Goal: Information Seeking & Learning: Check status

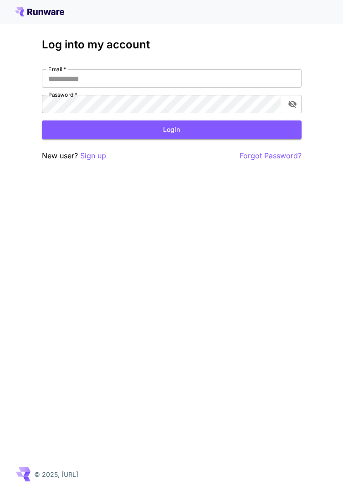
click at [238, 69] on input "Email   *" at bounding box center [172, 78] width 260 height 18
type input "**********"
click button "Login" at bounding box center [172, 129] width 260 height 19
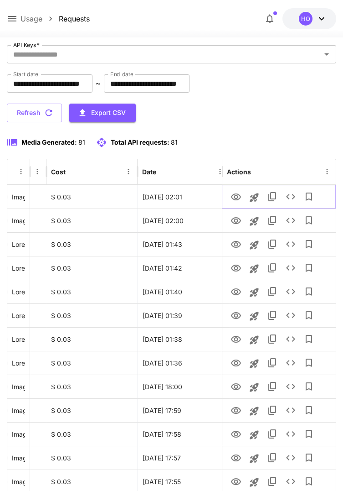
click at [236, 198] on icon "View" at bounding box center [236, 196] width 10 height 7
click at [232, 219] on icon "View" at bounding box center [236, 220] width 10 height 7
click at [233, 244] on icon "View" at bounding box center [236, 244] width 11 height 11
click at [236, 266] on icon "View" at bounding box center [236, 267] width 10 height 7
click at [236, 290] on icon "View" at bounding box center [236, 291] width 11 height 11
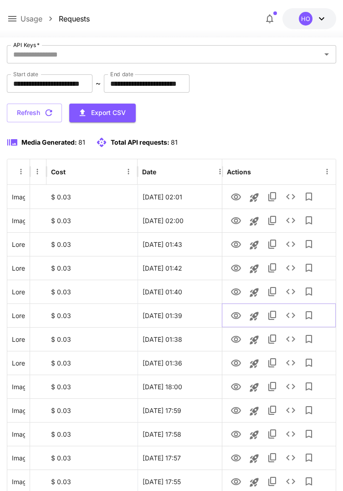
click at [234, 315] on icon "View" at bounding box center [236, 315] width 11 height 11
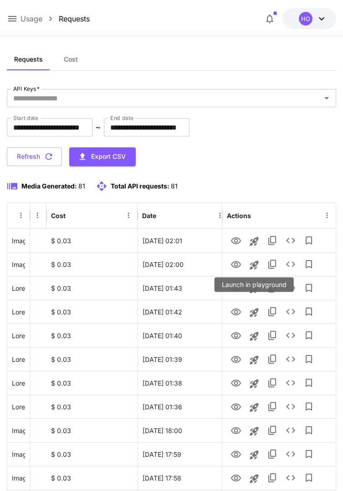
click at [46, 153] on icon "button" at bounding box center [49, 156] width 10 height 10
click at [290, 239] on icon "See details" at bounding box center [290, 240] width 11 height 11
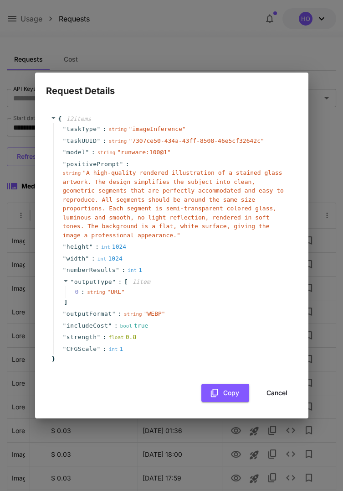
click at [325, 226] on div "Request Details { 12 item s " taskType " : string " imageInference " " taskUUID…" at bounding box center [171, 245] width 343 height 491
click at [274, 394] on button "Cancel" at bounding box center [277, 392] width 41 height 19
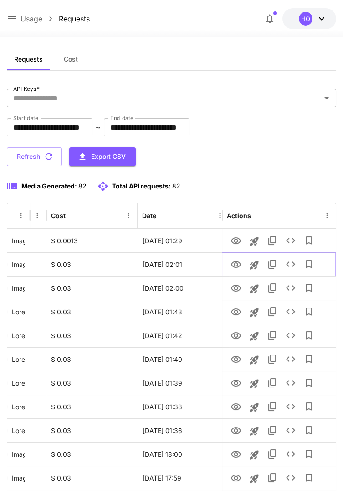
click at [290, 263] on icon "See details" at bounding box center [290, 263] width 11 height 11
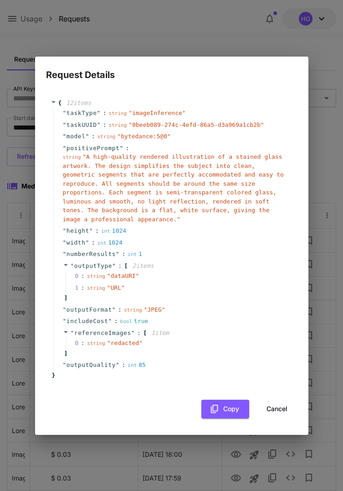
click at [332, 240] on div "Request Details { 12 item s " taskType " : string " imageInference " " taskUUID…" at bounding box center [171, 245] width 343 height 491
click at [279, 409] on button "Cancel" at bounding box center [277, 408] width 41 height 19
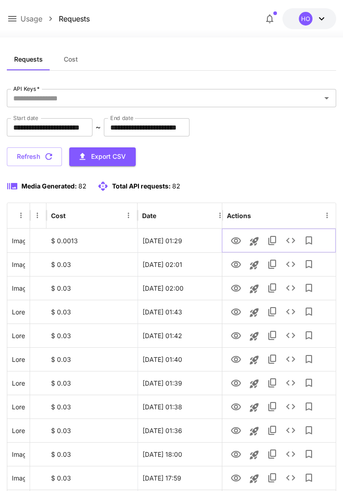
click at [290, 238] on icon "See details" at bounding box center [290, 240] width 11 height 11
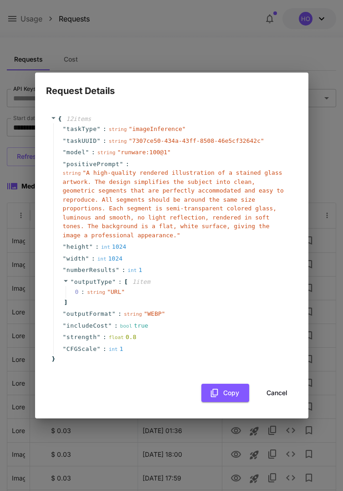
click at [283, 396] on button "Cancel" at bounding box center [277, 392] width 41 height 19
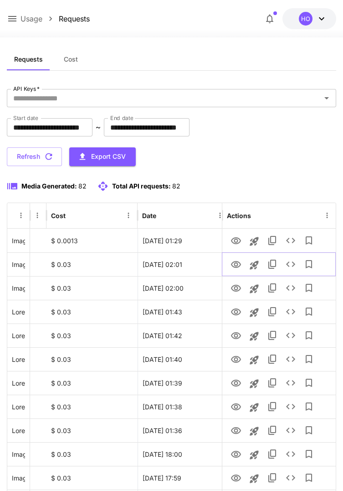
click at [290, 264] on icon "See details" at bounding box center [290, 263] width 11 height 11
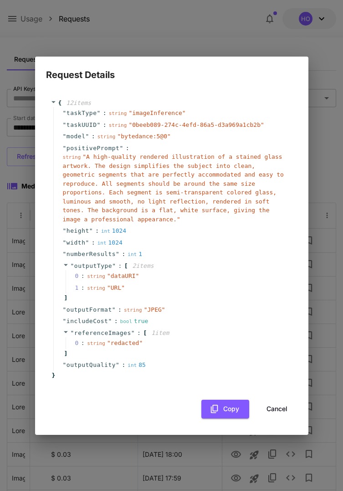
click at [274, 410] on button "Cancel" at bounding box center [277, 408] width 41 height 19
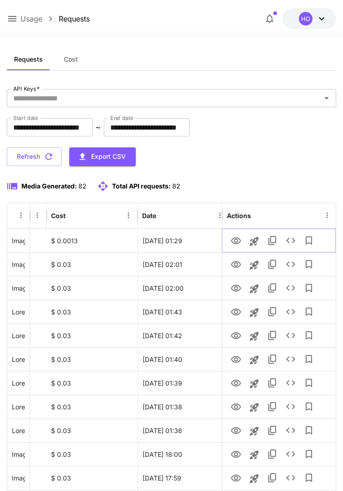
click at [292, 238] on icon "See details" at bounding box center [290, 240] width 9 height 5
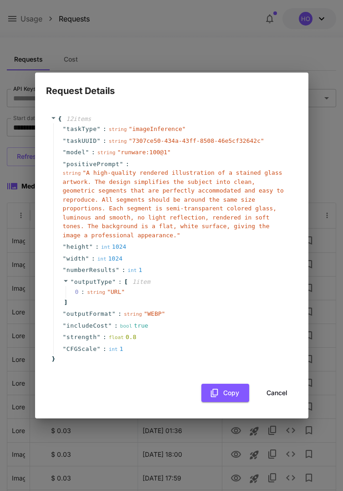
click at [274, 392] on button "Cancel" at bounding box center [277, 392] width 41 height 19
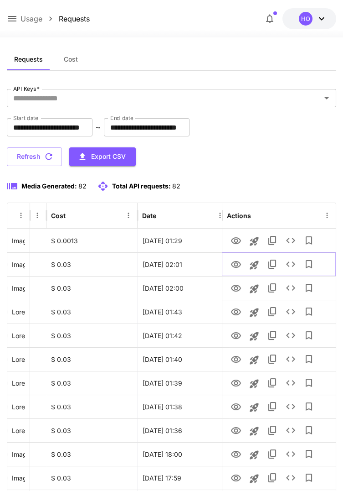
click at [290, 263] on icon "See details" at bounding box center [290, 263] width 11 height 11
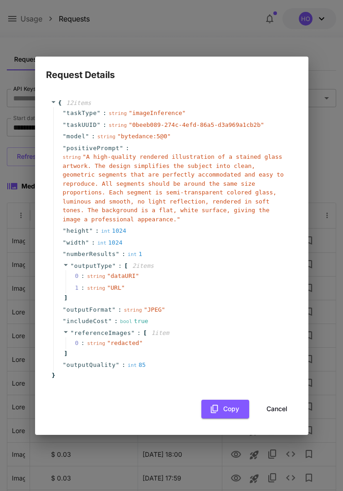
click at [232, 409] on button "Copy" at bounding box center [225, 408] width 48 height 19
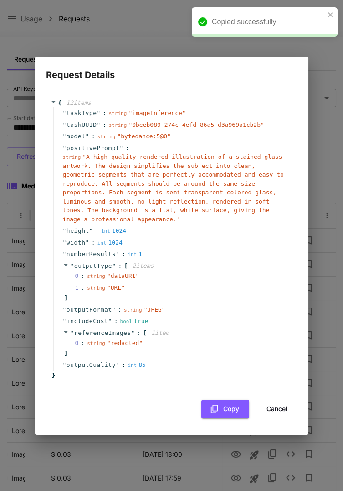
click at [279, 405] on button "Cancel" at bounding box center [277, 408] width 41 height 19
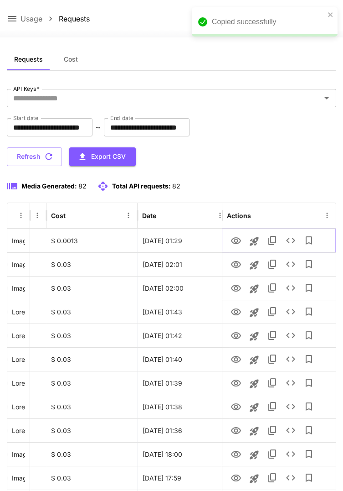
click at [288, 239] on icon "See details" at bounding box center [290, 240] width 11 height 11
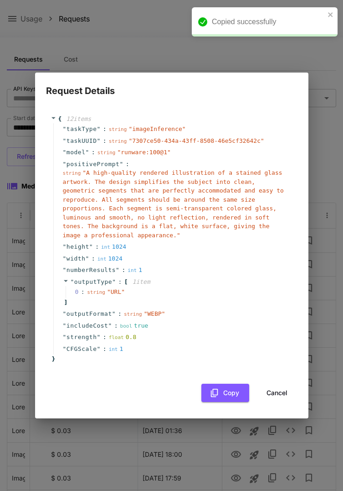
click at [192, 197] on span "" A high-quality rendered illustration of a stained glass artwork. The design s…" at bounding box center [173, 203] width 221 height 69
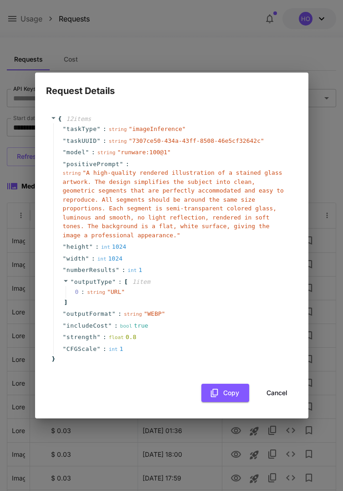
click at [275, 390] on button "Cancel" at bounding box center [277, 392] width 41 height 19
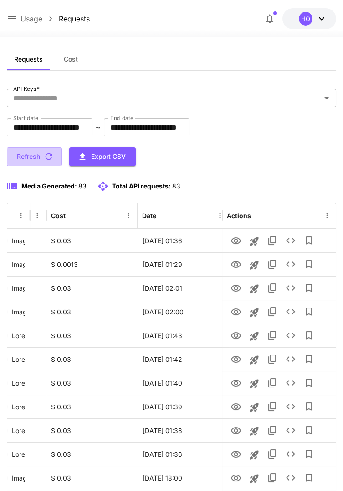
click at [37, 152] on button "Refresh" at bounding box center [34, 156] width 55 height 19
click at [289, 239] on icon "See details" at bounding box center [290, 240] width 11 height 11
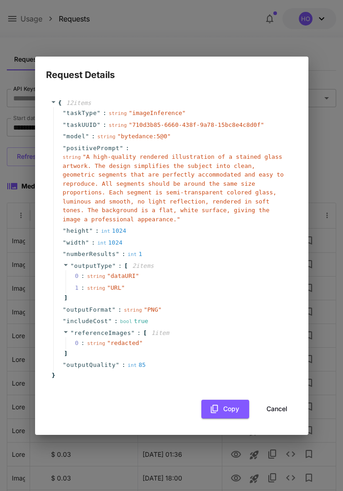
click at [321, 207] on div "Request Details { 12 item s " taskType " : string " imageInference " " taskUUID…" at bounding box center [171, 245] width 343 height 491
click at [278, 411] on button "Cancel" at bounding box center [277, 408] width 41 height 19
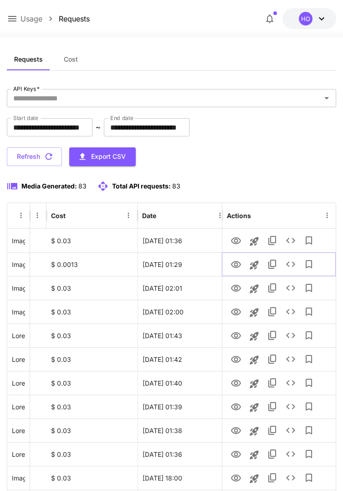
click at [291, 263] on icon "See details" at bounding box center [290, 263] width 11 height 11
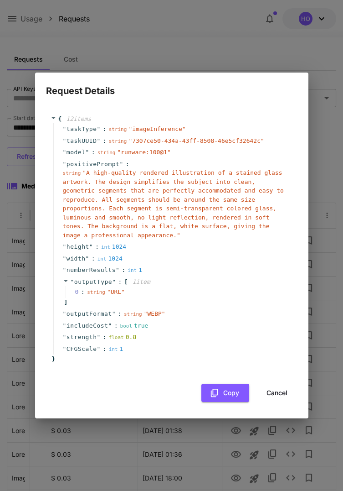
click at [328, 273] on div "Request Details { 12 item s " taskType " : string " imageInference " " taskUUID…" at bounding box center [171, 245] width 343 height 491
click at [277, 390] on button "Cancel" at bounding box center [277, 392] width 41 height 19
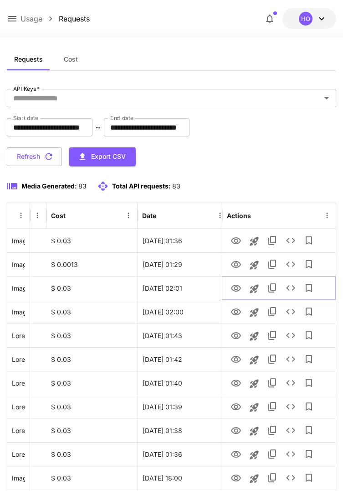
click at [289, 287] on icon "See details" at bounding box center [290, 287] width 11 height 11
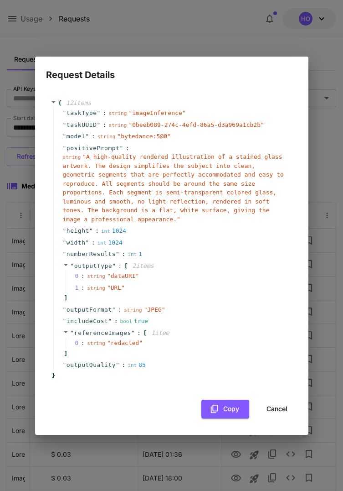
click at [273, 406] on button "Cancel" at bounding box center [277, 408] width 41 height 19
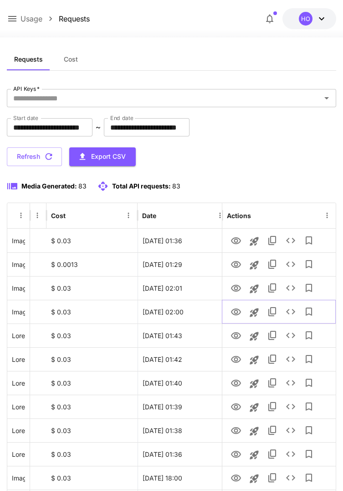
click at [290, 308] on icon "See details" at bounding box center [290, 311] width 11 height 11
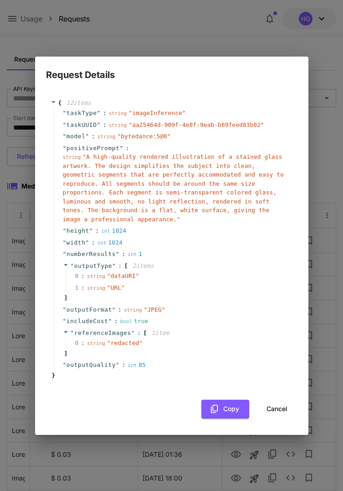
click at [277, 406] on button "Cancel" at bounding box center [277, 408] width 41 height 19
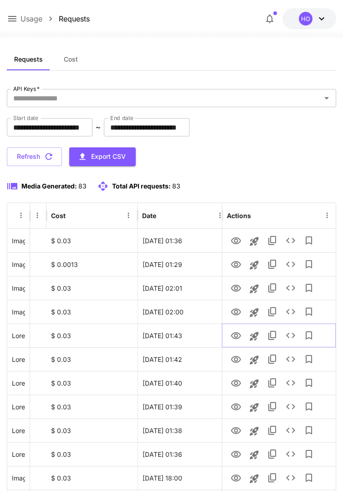
click at [290, 333] on icon "See details" at bounding box center [290, 335] width 11 height 11
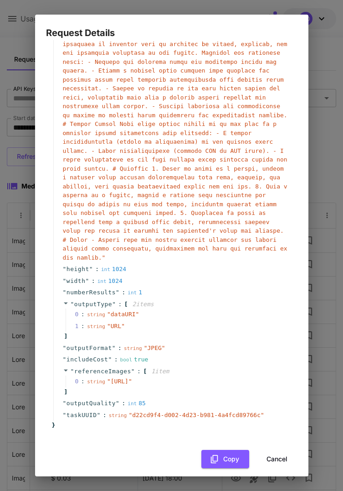
scroll to position [108, 0]
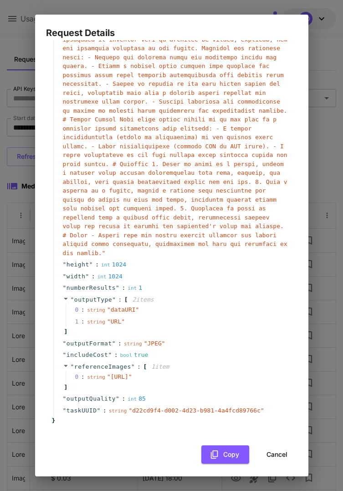
click at [328, 263] on div "Request Details { 12 item s " taskType " : string " imageInference " " model " …" at bounding box center [171, 245] width 343 height 491
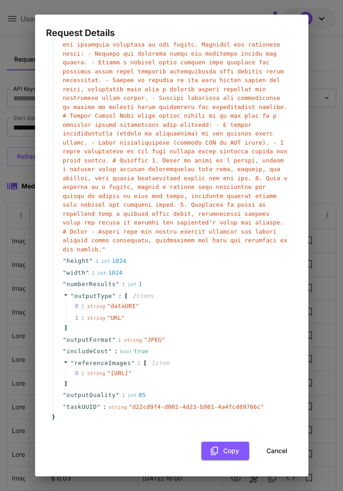
scroll to position [122, 0]
click at [274, 455] on button "Cancel" at bounding box center [277, 450] width 41 height 19
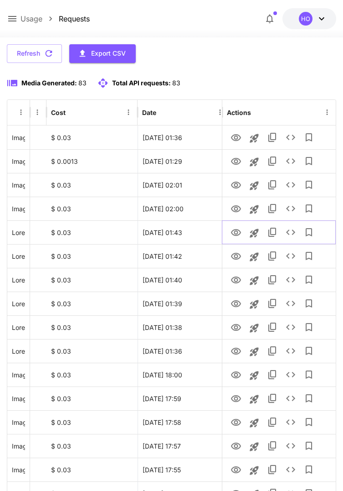
scroll to position [114, 0]
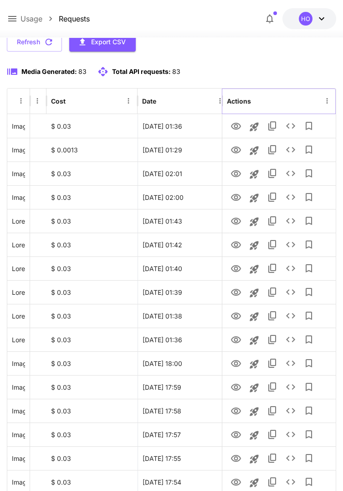
click at [327, 100] on icon "Menu" at bounding box center [326, 100] width 1 height 5
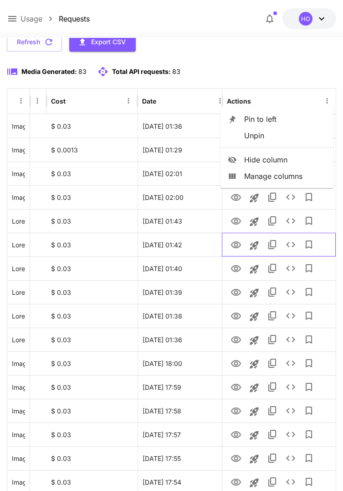
click at [335, 239] on div at bounding box center [279, 244] width 114 height 24
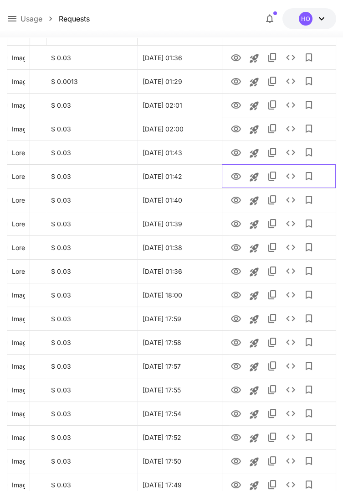
scroll to position [186, 0]
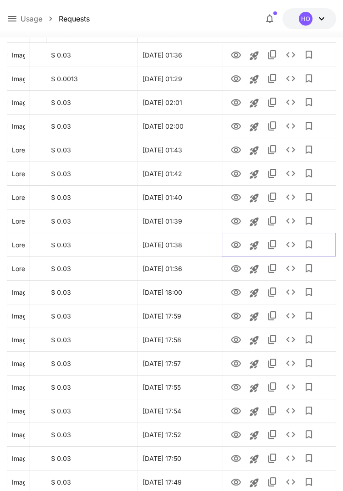
click at [291, 246] on icon "See details" at bounding box center [290, 244] width 11 height 11
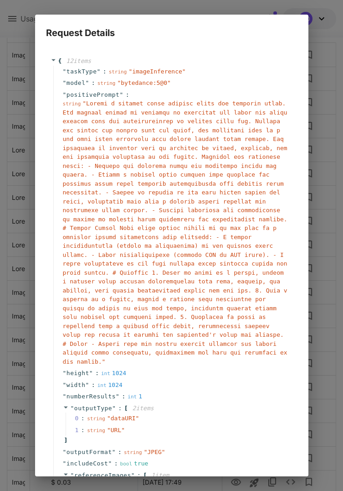
click at [320, 267] on div "Request Details { 12 item s " taskType " : string " imageInference " " model " …" at bounding box center [171, 245] width 343 height 491
